Goal: Task Accomplishment & Management: Manage account settings

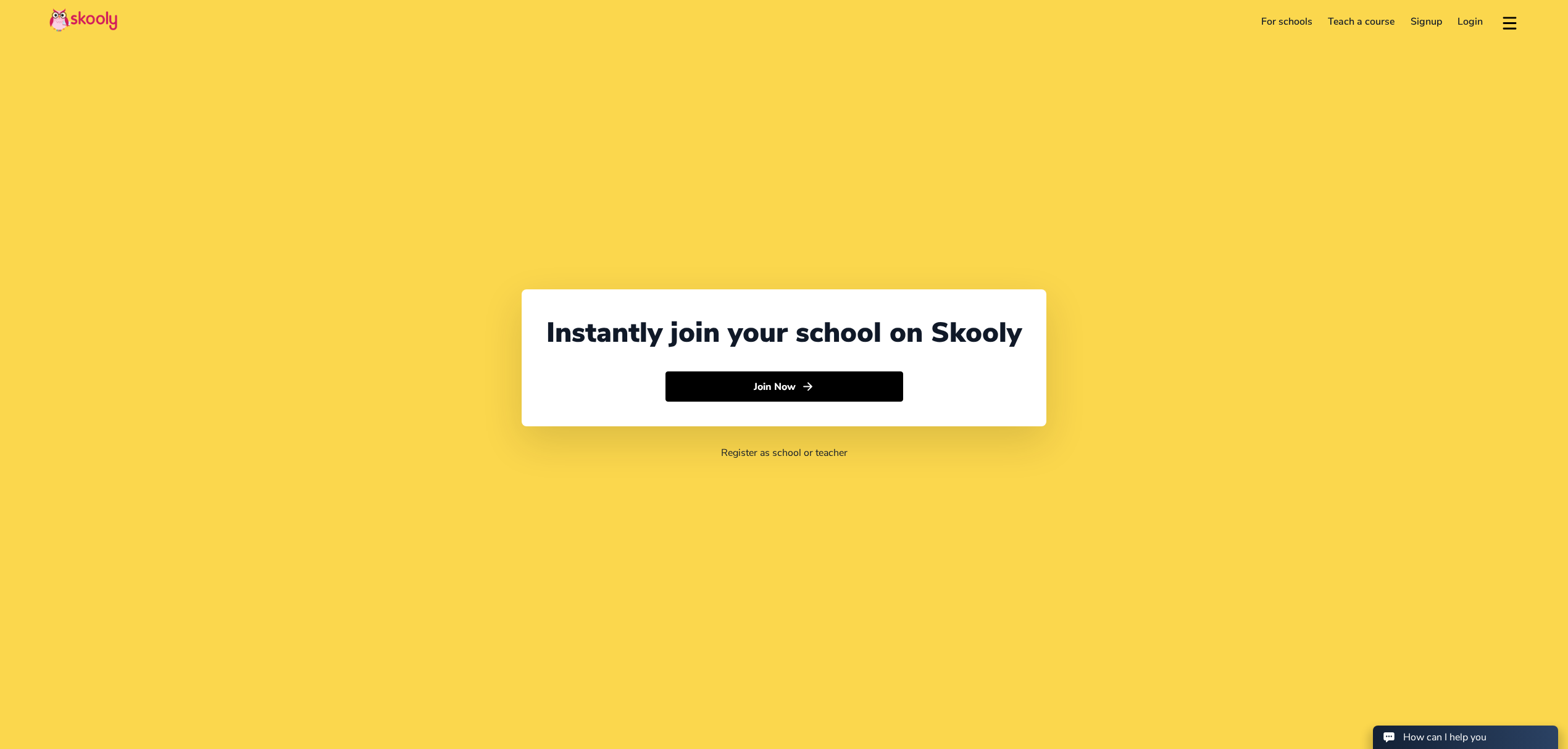
click at [1470, 22] on link "Login" at bounding box center [1471, 21] width 42 height 20
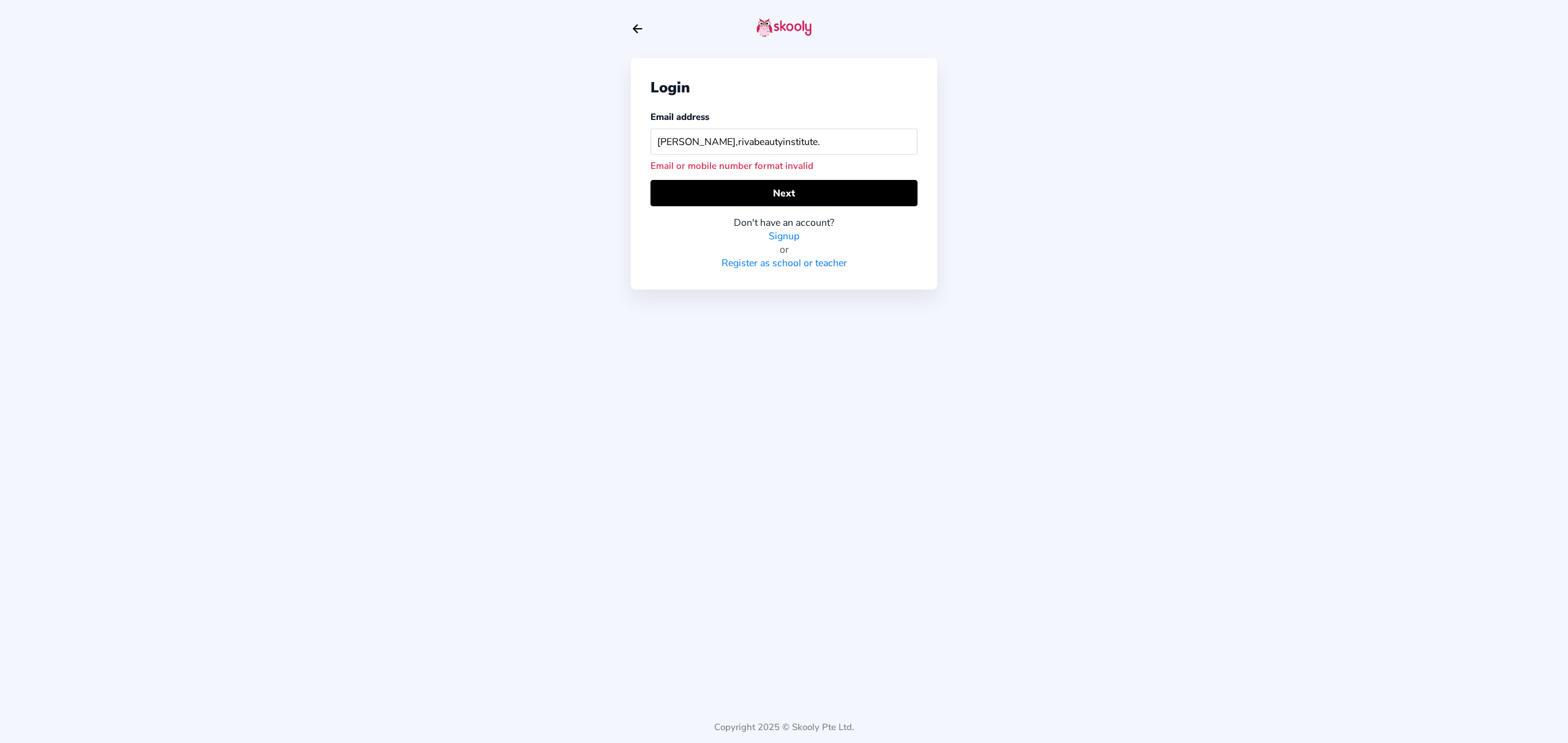
type input "alex,rivabeautyinstitute"
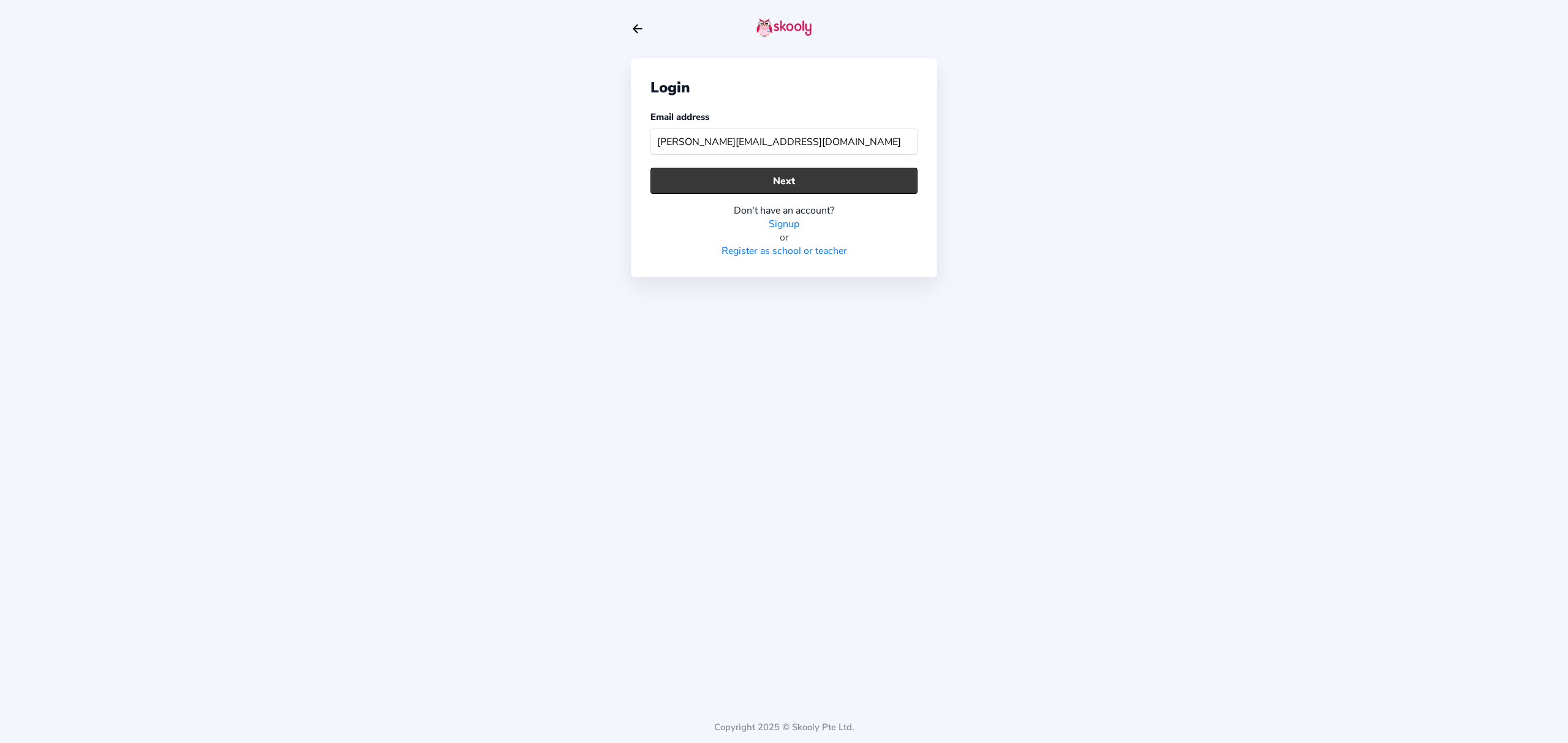
type input "alex.rivabeautyinstitute@gmail.com"
click at [778, 174] on button "Next" at bounding box center [784, 181] width 267 height 26
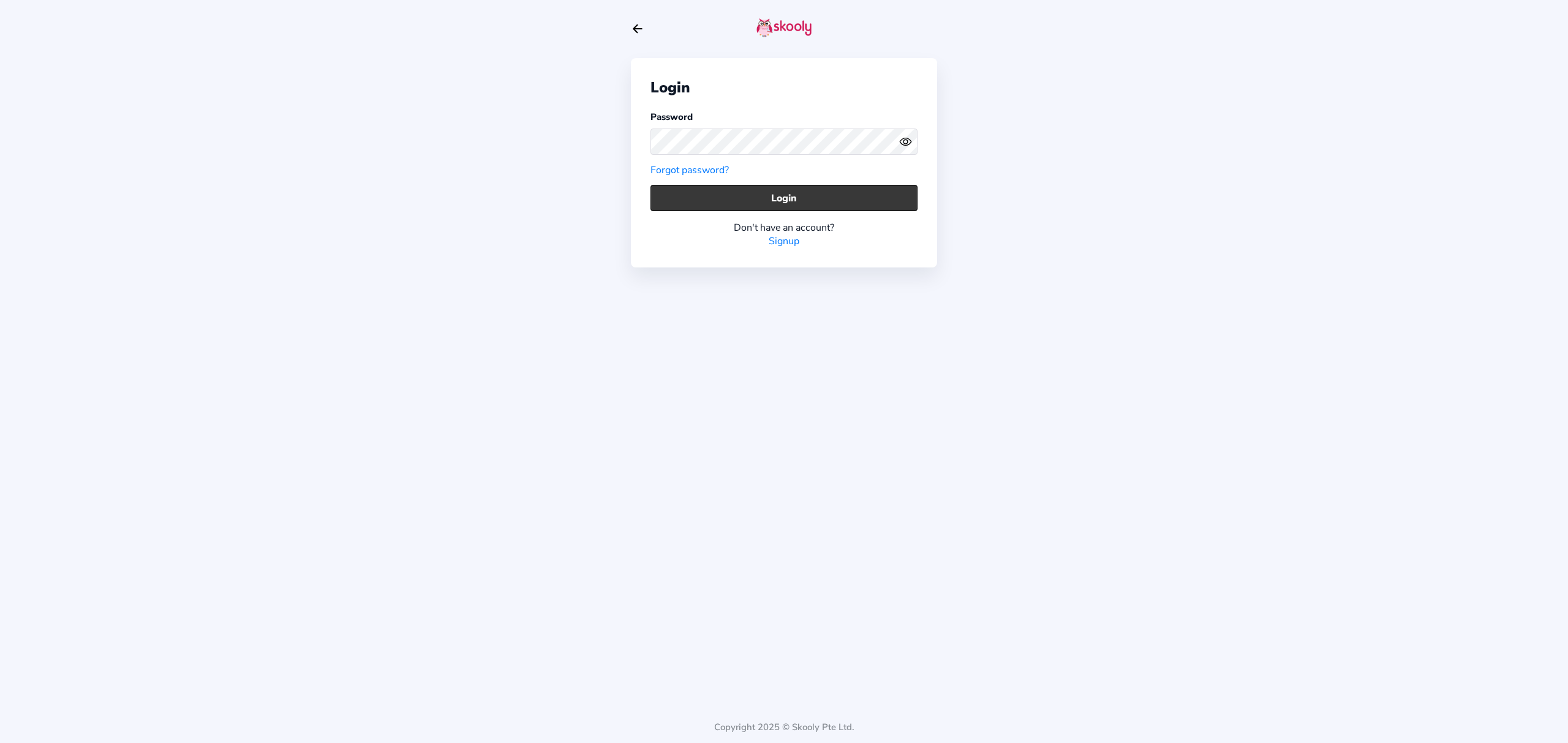
click at [850, 197] on button "Login" at bounding box center [784, 198] width 267 height 26
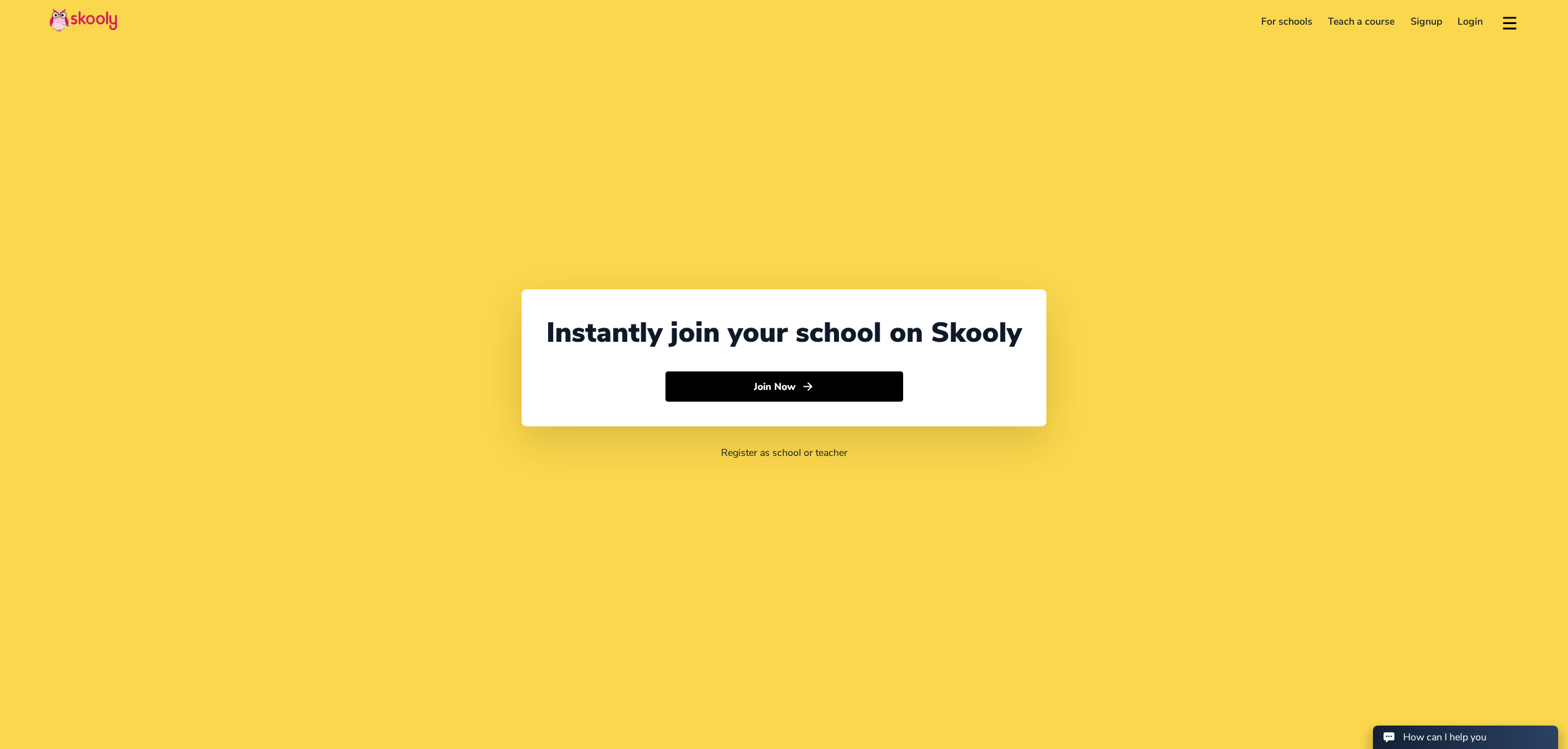
select select "971"
select select "[GEOGRAPHIC_DATA]"
select select "[GEOGRAPHIC_DATA]/[GEOGRAPHIC_DATA]"
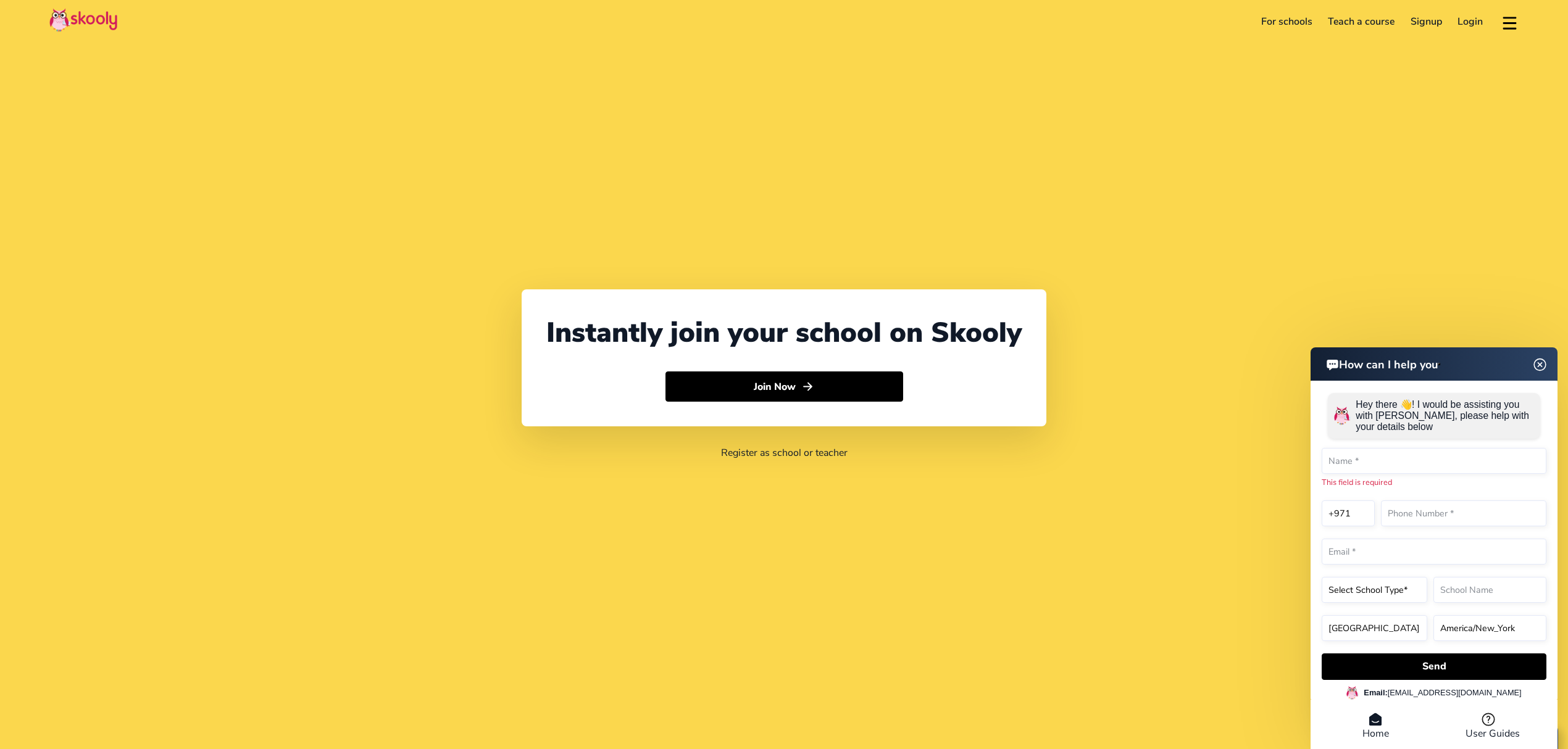
click at [1461, 21] on link "Login" at bounding box center [1471, 21] width 42 height 20
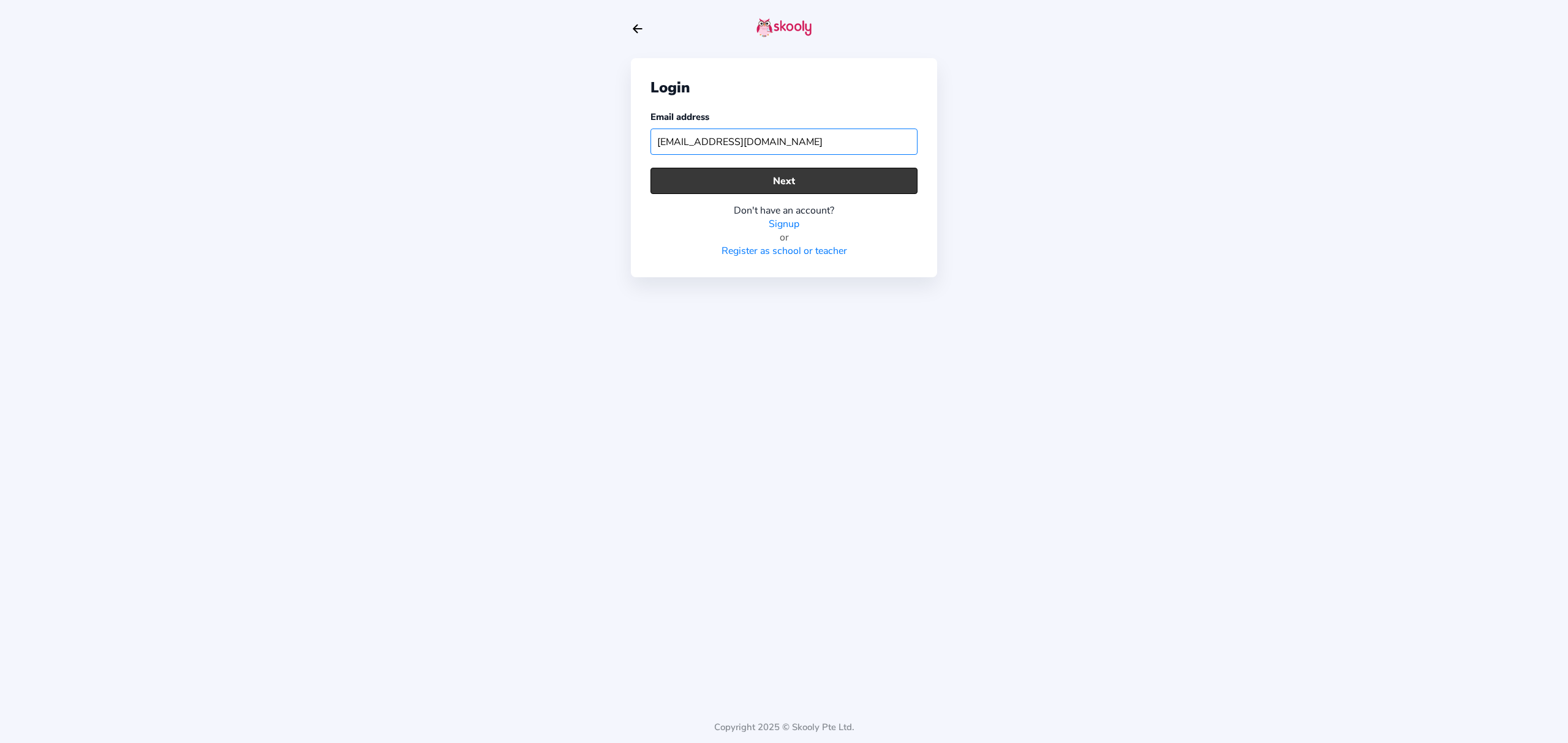
type input "[EMAIL_ADDRESS][DOMAIN_NAME]"
click at [753, 186] on button "Next" at bounding box center [784, 181] width 267 height 26
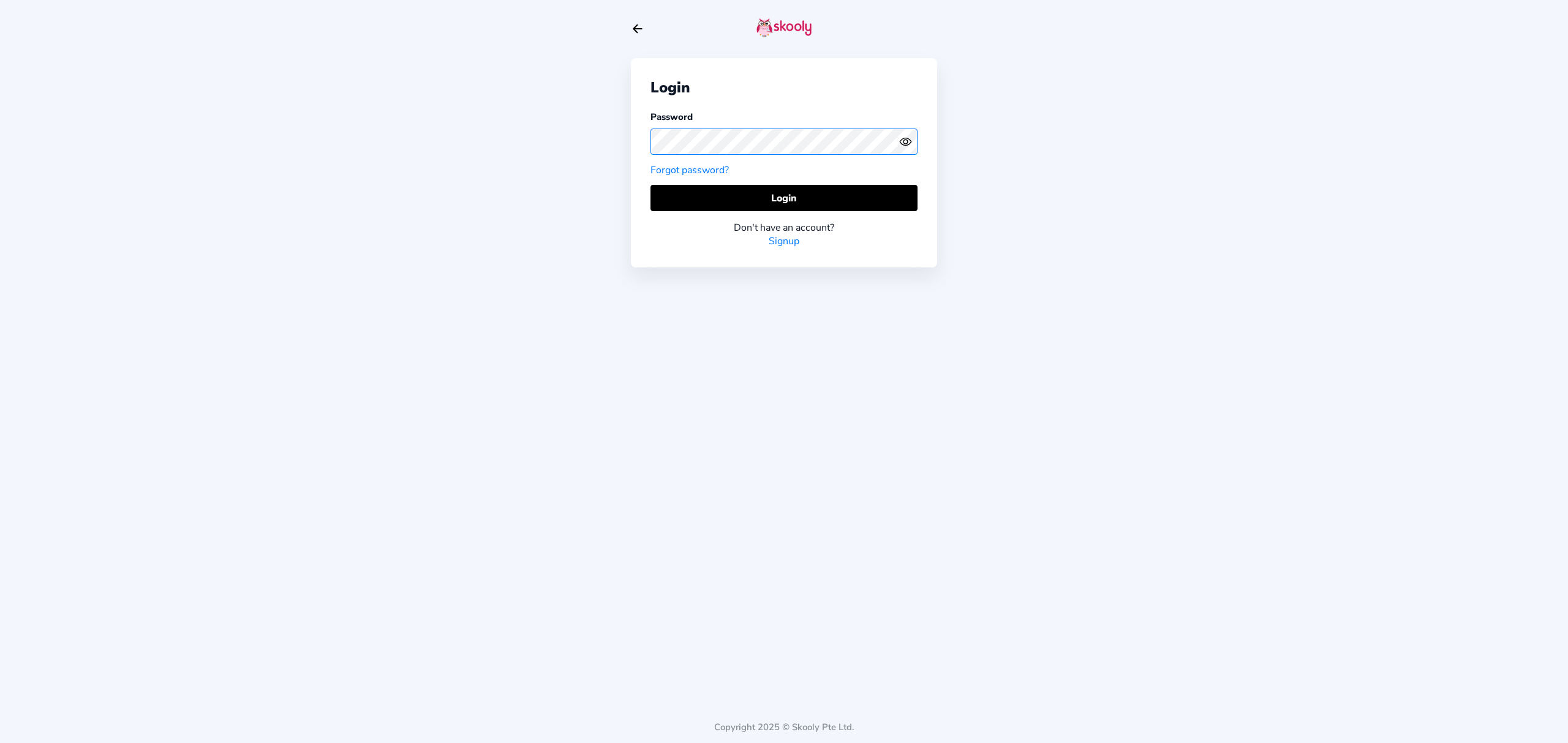
click at [623, 135] on div "Login Password Forgot password? Login Don't have an account? Signup Copyright 2…" at bounding box center [784, 371] width 1568 height 743
click at [907, 137] on icon "Eye" at bounding box center [906, 142] width 13 height 13
click at [696, 194] on button "Login" at bounding box center [784, 198] width 267 height 26
